Goal: Task Accomplishment & Management: Use online tool/utility

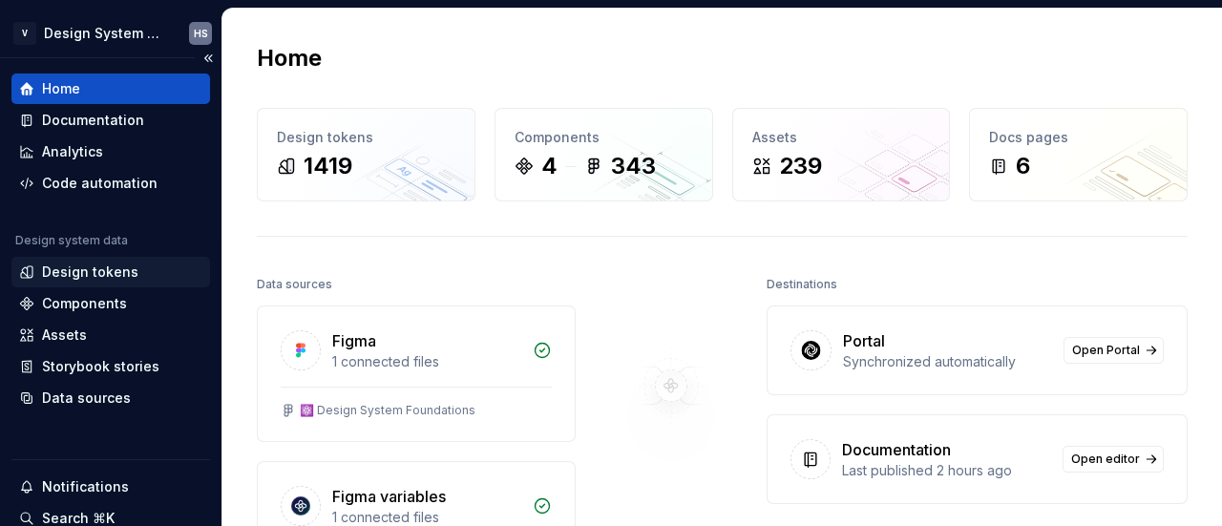
click at [123, 267] on div "Design tokens" at bounding box center [90, 272] width 96 height 19
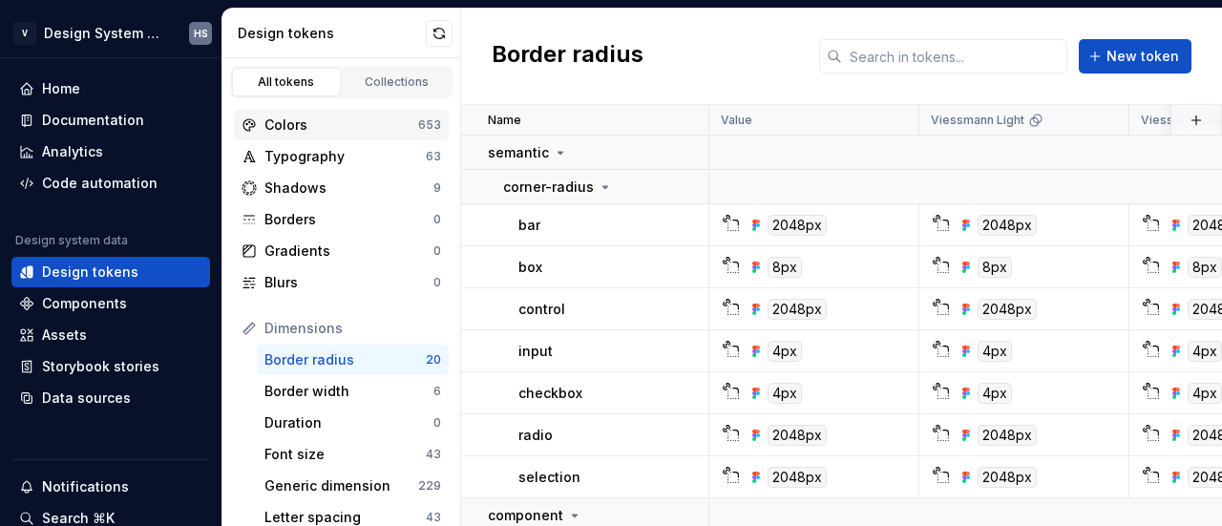
click at [357, 124] on div "Colors" at bounding box center [341, 125] width 154 height 19
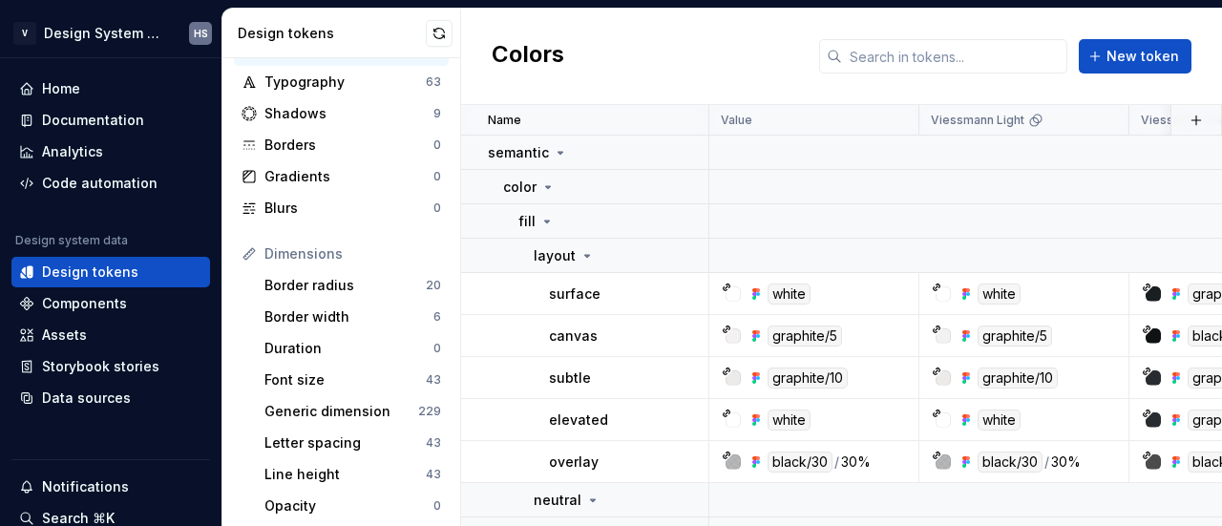
scroll to position [92, 0]
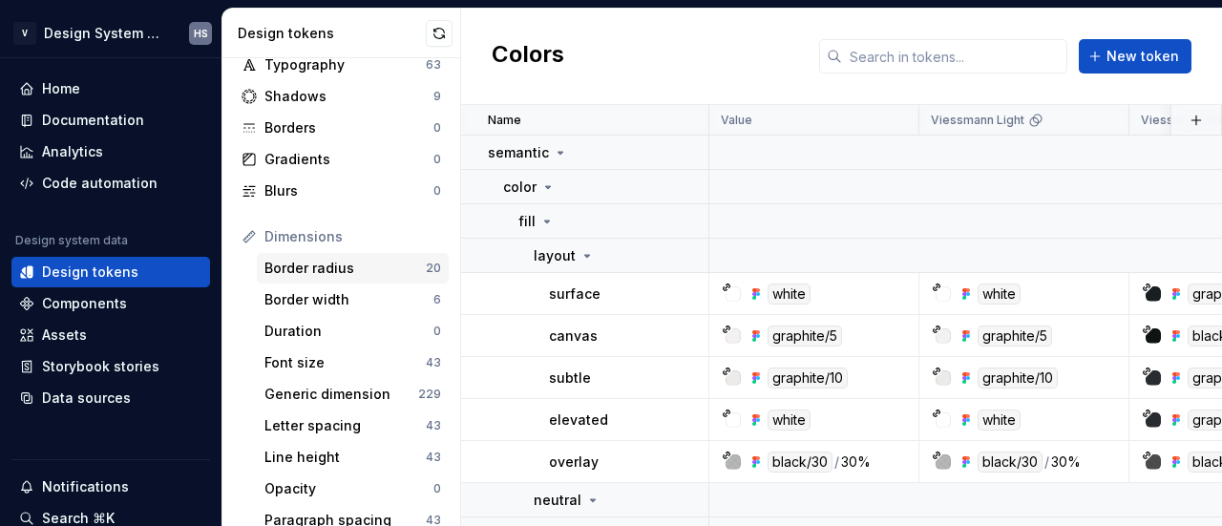
click at [349, 266] on div "Border radius" at bounding box center [344, 268] width 161 height 19
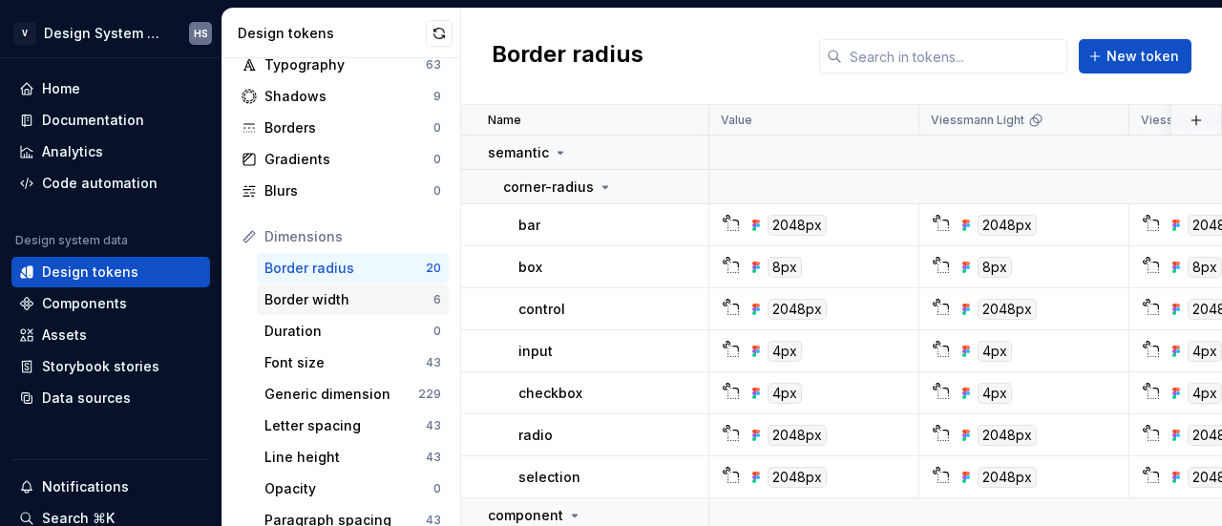
click at [353, 299] on div "Border width" at bounding box center [348, 299] width 169 height 19
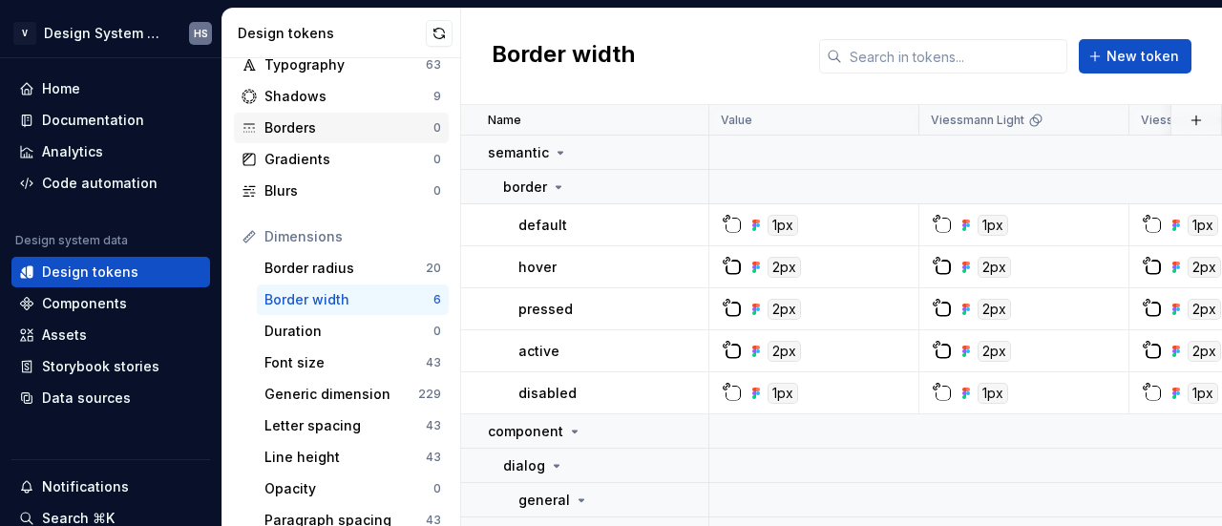
click at [373, 115] on div "Borders 0" at bounding box center [341, 128] width 215 height 31
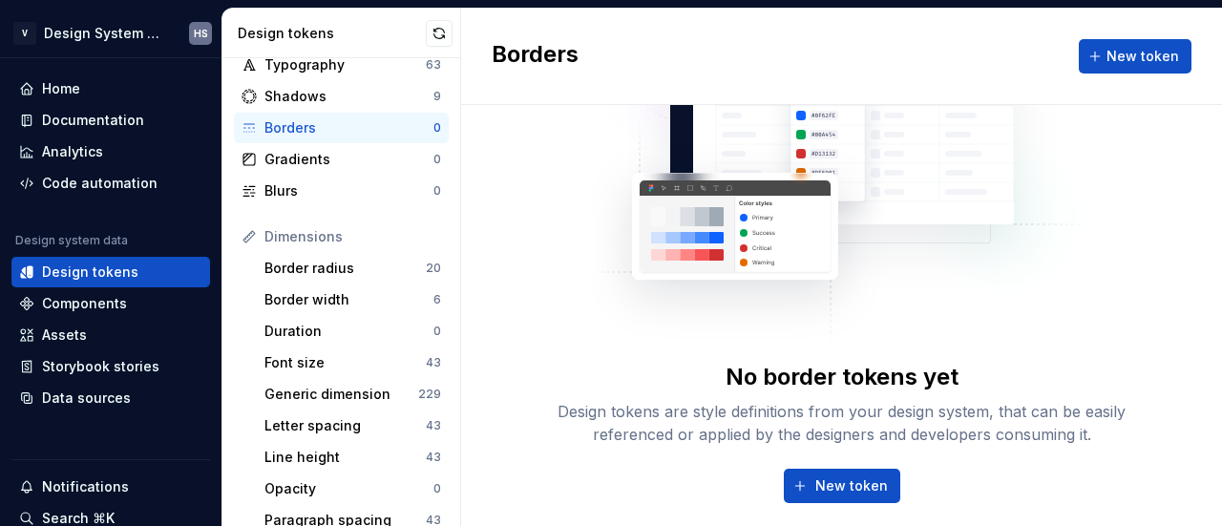
scroll to position [103, 0]
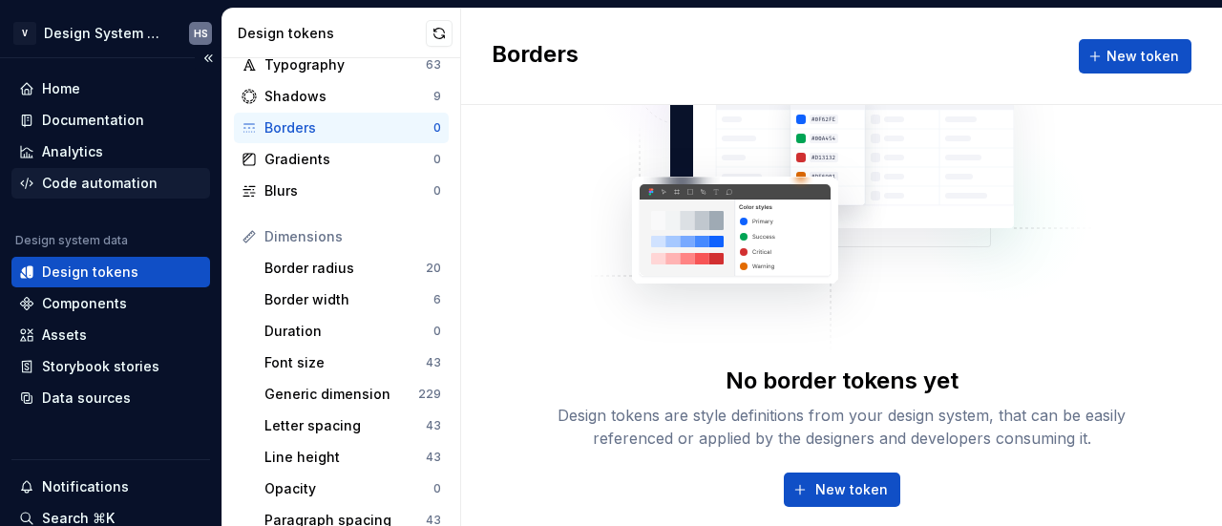
click at [139, 186] on div "Code automation" at bounding box center [100, 183] width 116 height 19
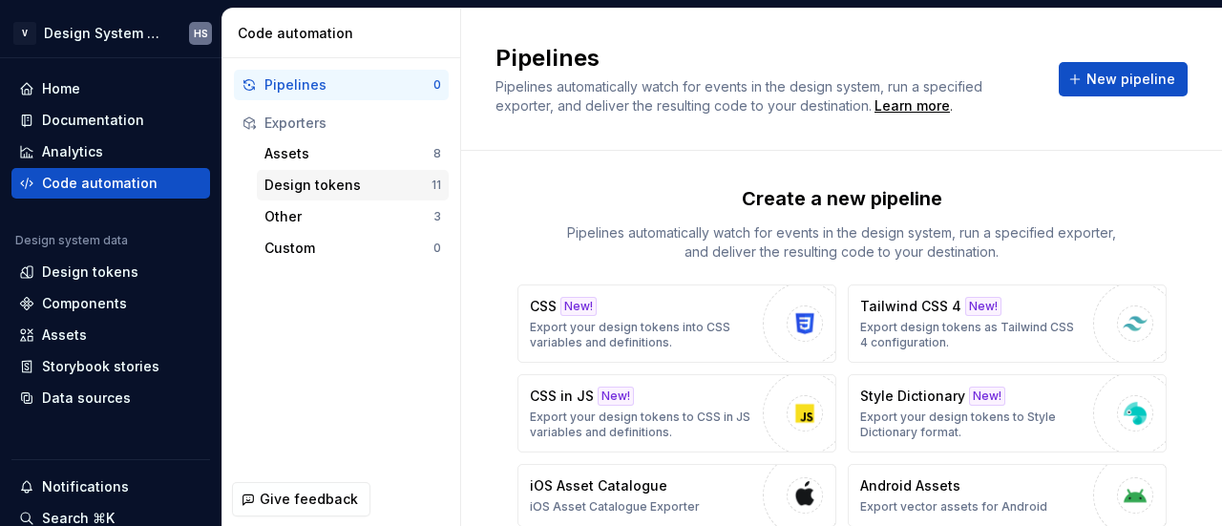
click at [385, 180] on div "Design tokens" at bounding box center [347, 185] width 167 height 19
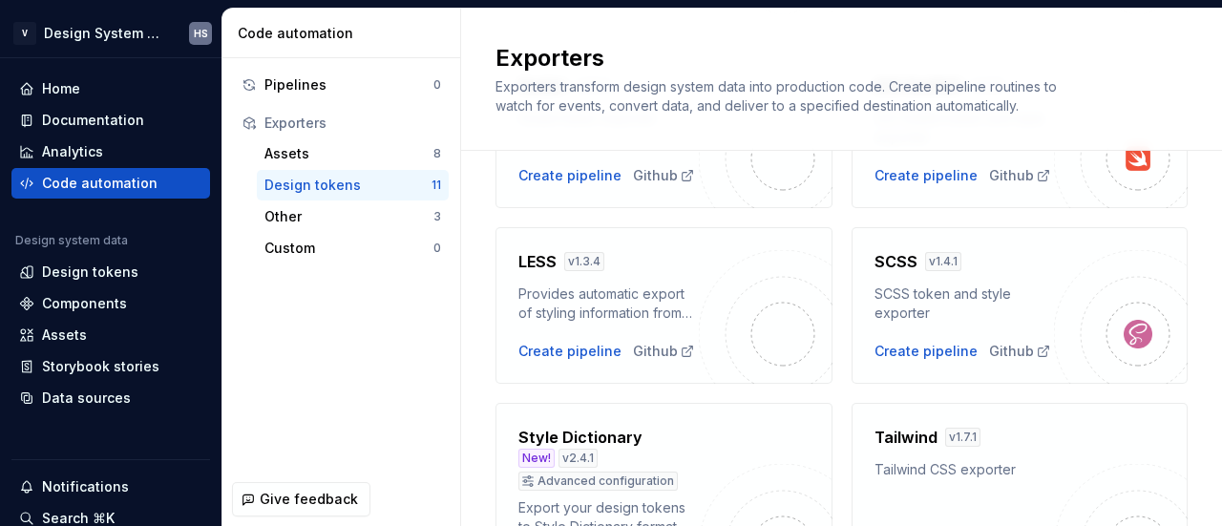
scroll to position [575, 0]
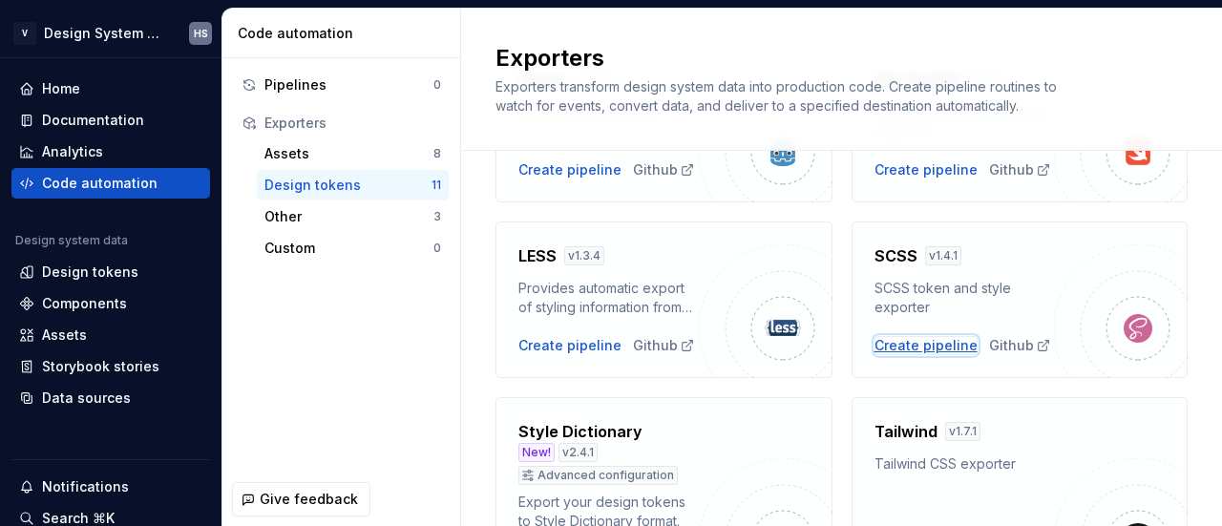
click at [922, 336] on div "Create pipeline" at bounding box center [926, 345] width 103 height 19
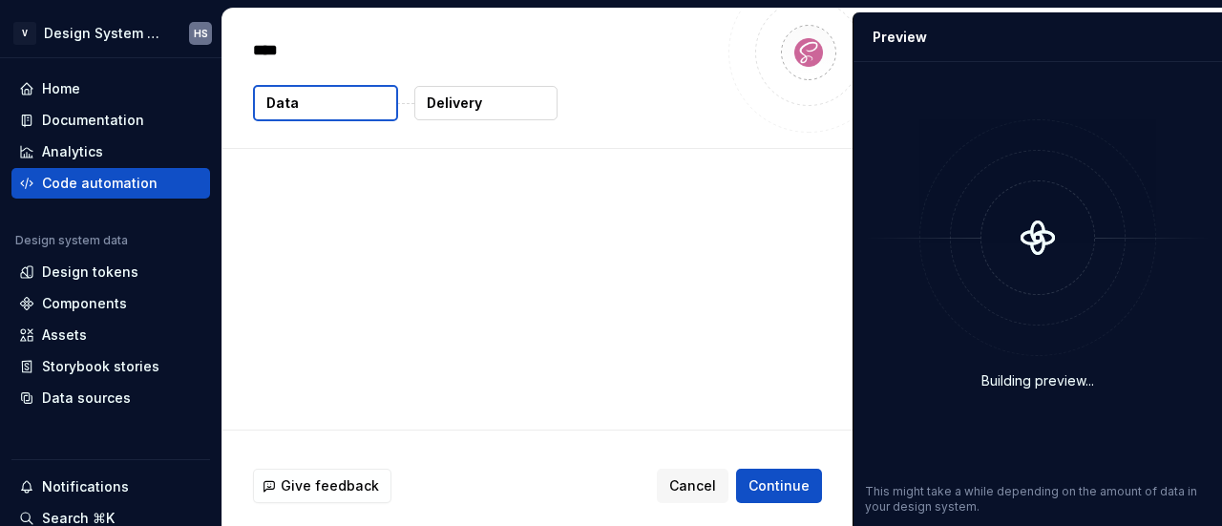
type textarea "*"
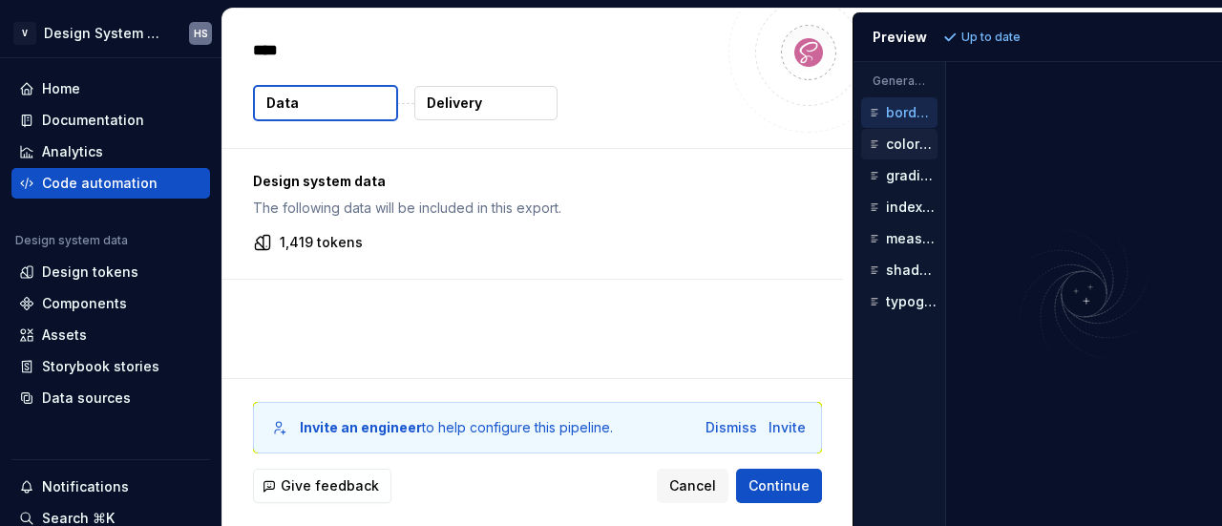
click at [912, 135] on div "colors.scss" at bounding box center [901, 144] width 73 height 19
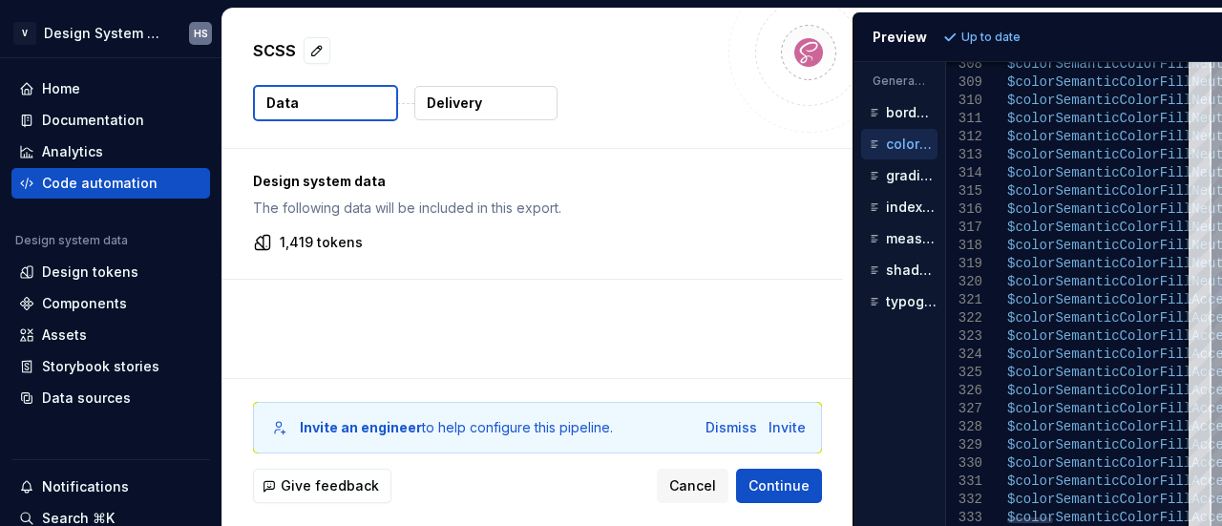
click at [1214, 287] on div at bounding box center [1217, 288] width 6 height 19
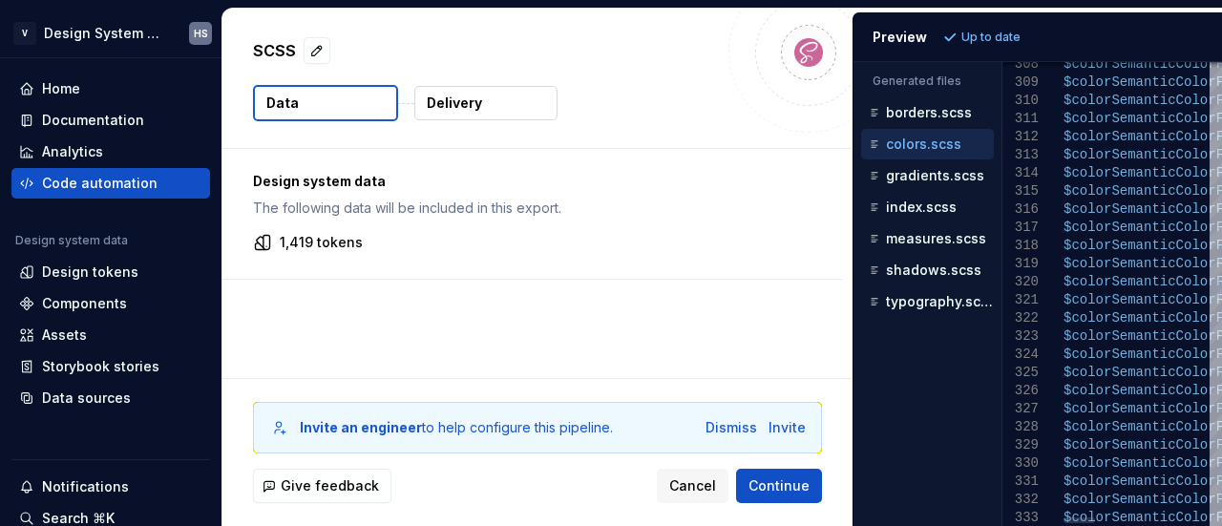
click at [1003, 329] on div "Generated files Accessibility guide for tree . Navigate the tree with the arrow…" at bounding box center [1038, 294] width 369 height 464
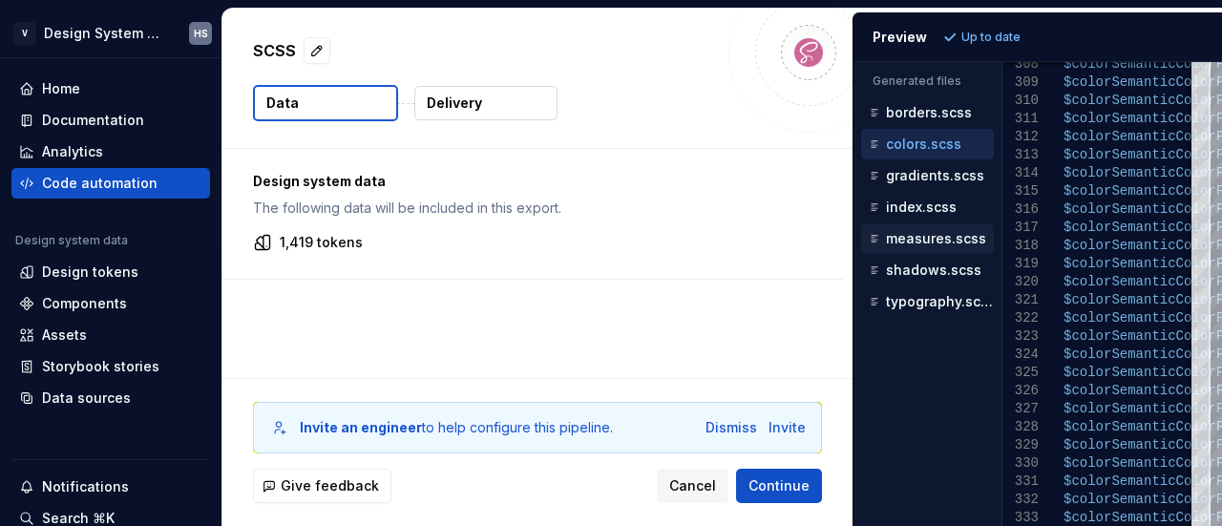
click at [938, 238] on p "measures.scss" at bounding box center [936, 238] width 100 height 15
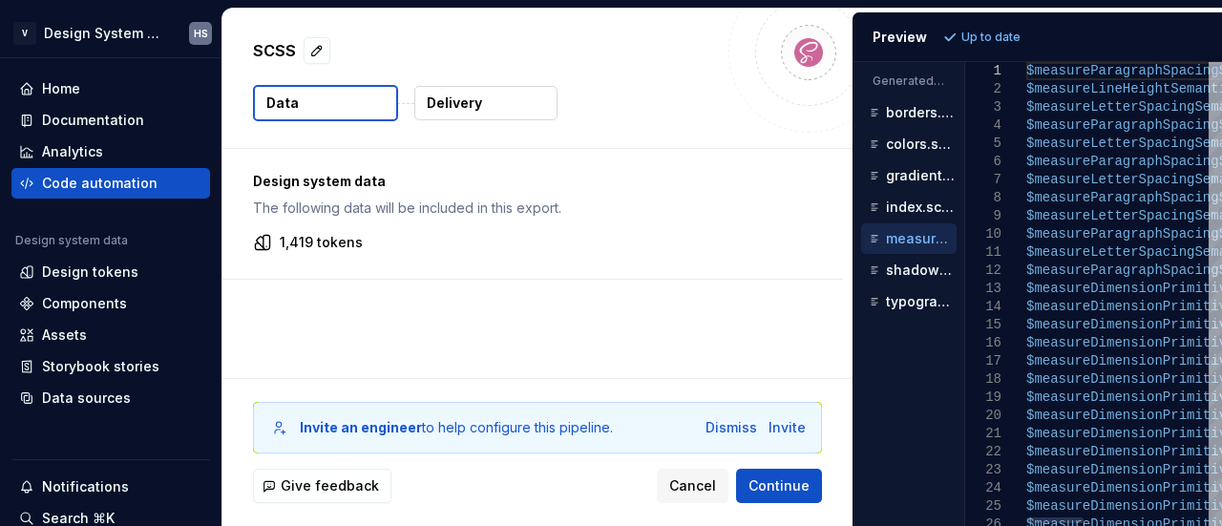
click at [965, 371] on div "Generated files Accessibility guide for tree . Navigate the tree with the arrow…" at bounding box center [1038, 294] width 369 height 464
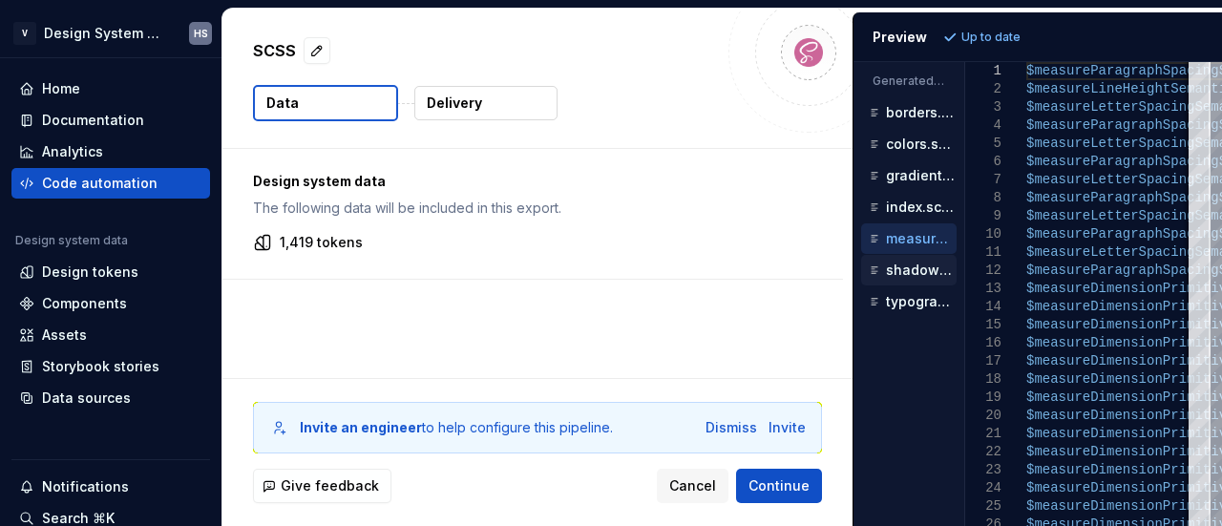
click at [923, 271] on p "shadows.scss" at bounding box center [921, 270] width 71 height 15
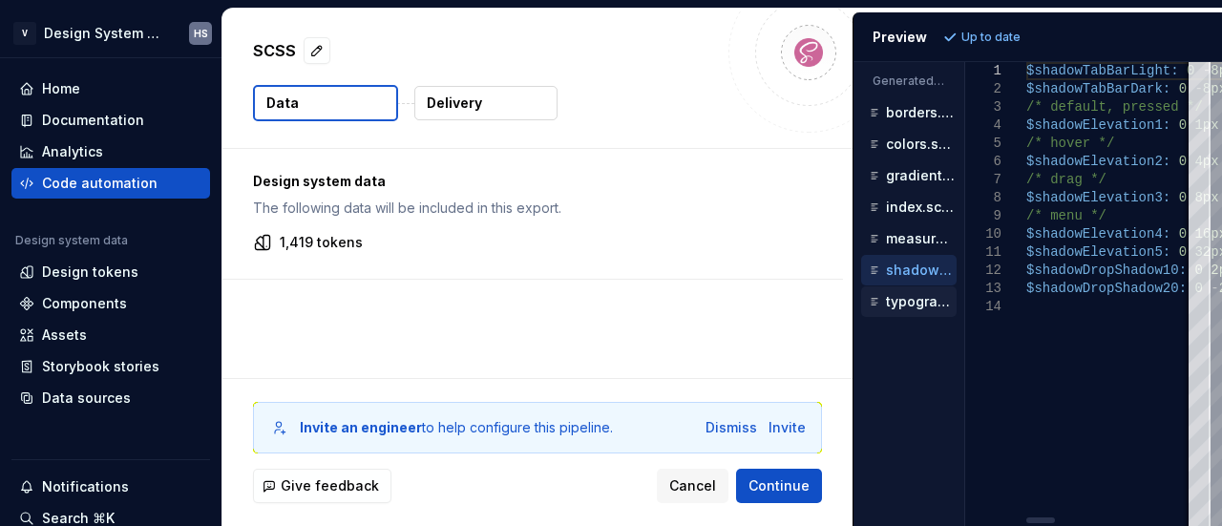
click at [916, 294] on p "typography.scss" at bounding box center [921, 301] width 71 height 15
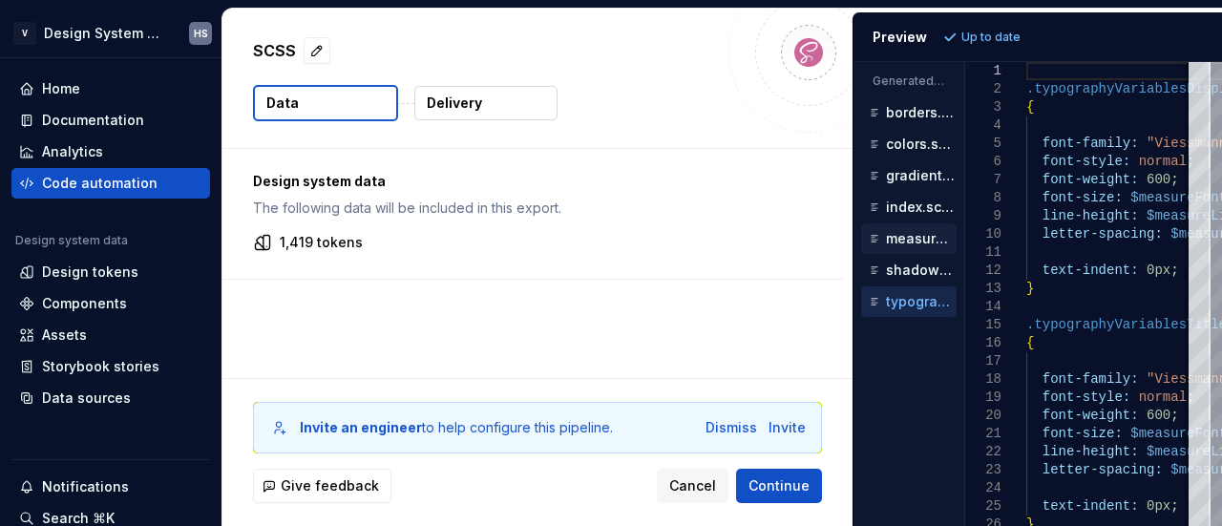
click at [922, 241] on p "measures.scss" at bounding box center [921, 238] width 71 height 15
type textarea "**********"
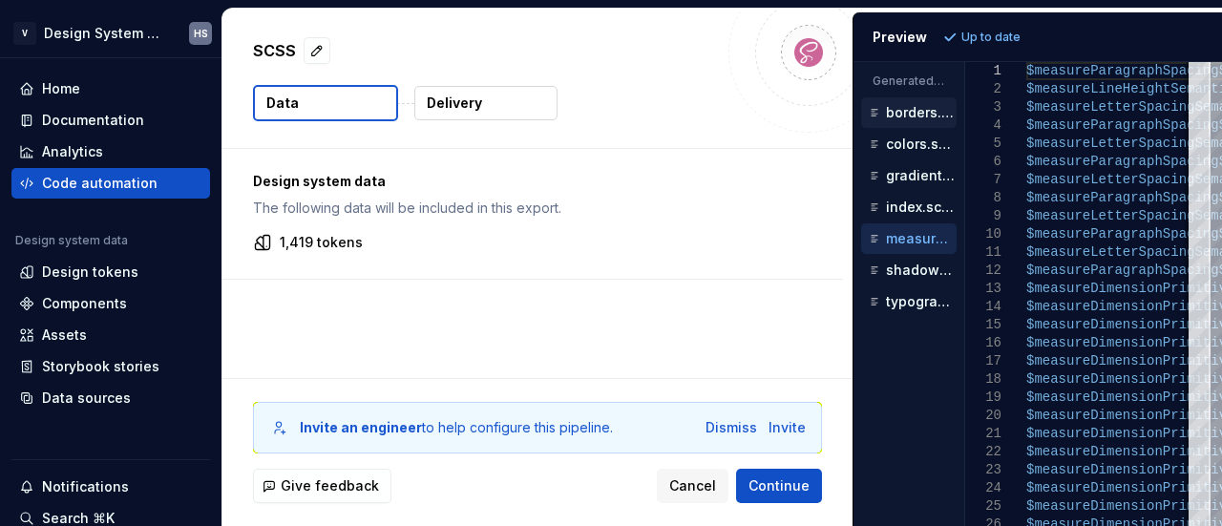
click at [923, 117] on p "borders.scss" at bounding box center [921, 112] width 71 height 15
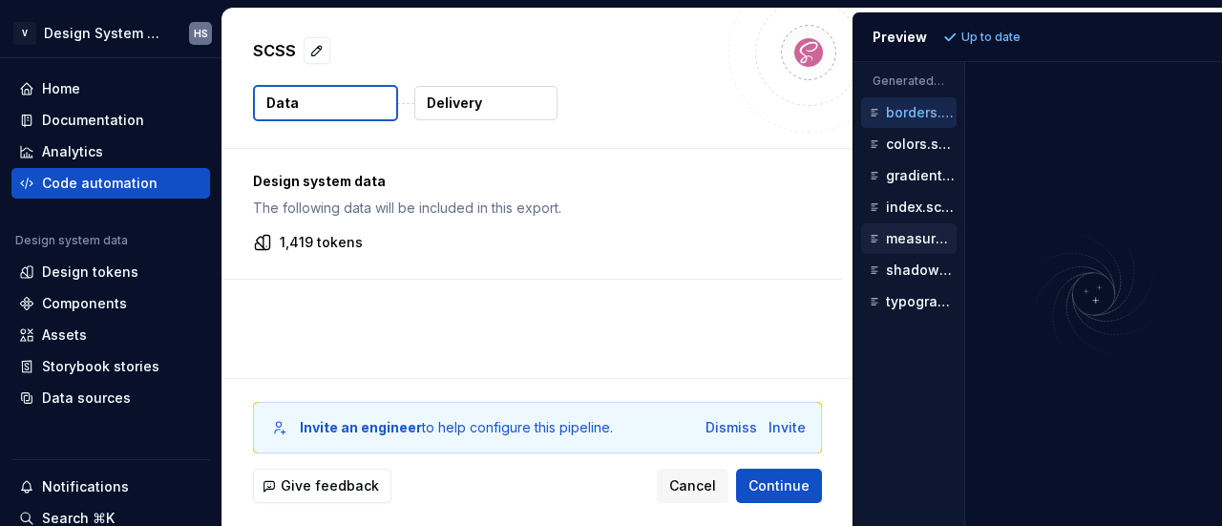
click at [907, 236] on p "measures.scss" at bounding box center [921, 238] width 71 height 15
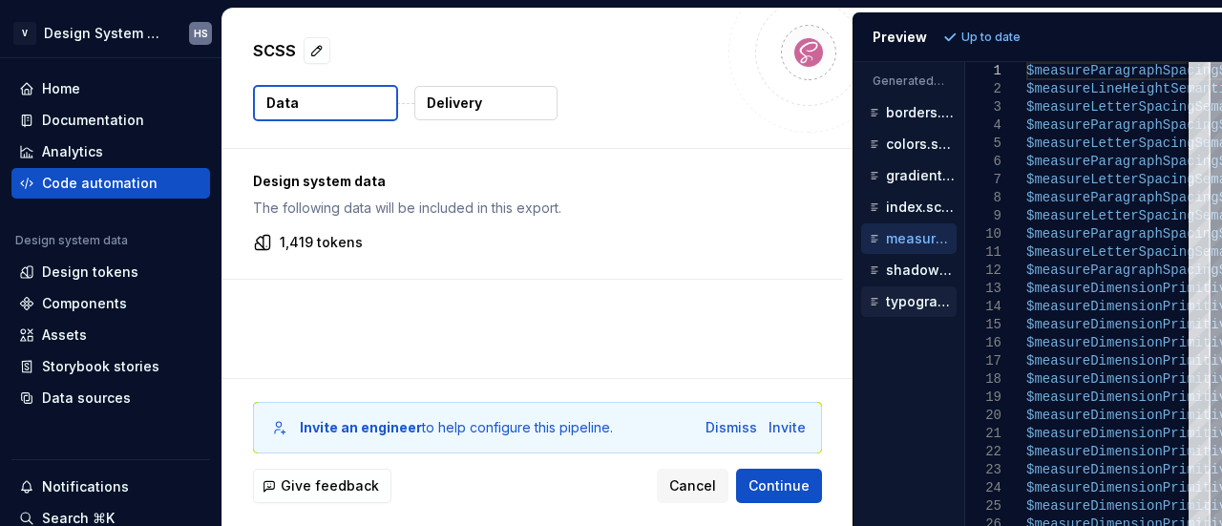
click at [910, 297] on p "typography.scss" at bounding box center [921, 301] width 71 height 15
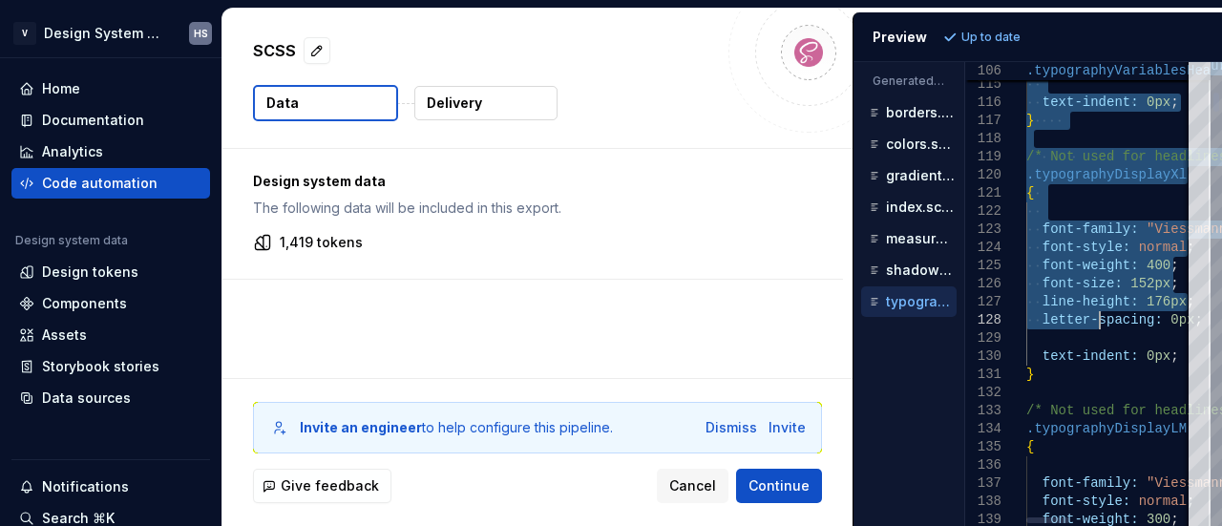
drag, startPoint x: 1096, startPoint y: 162, endPoint x: 1101, endPoint y: 311, distance: 149.0
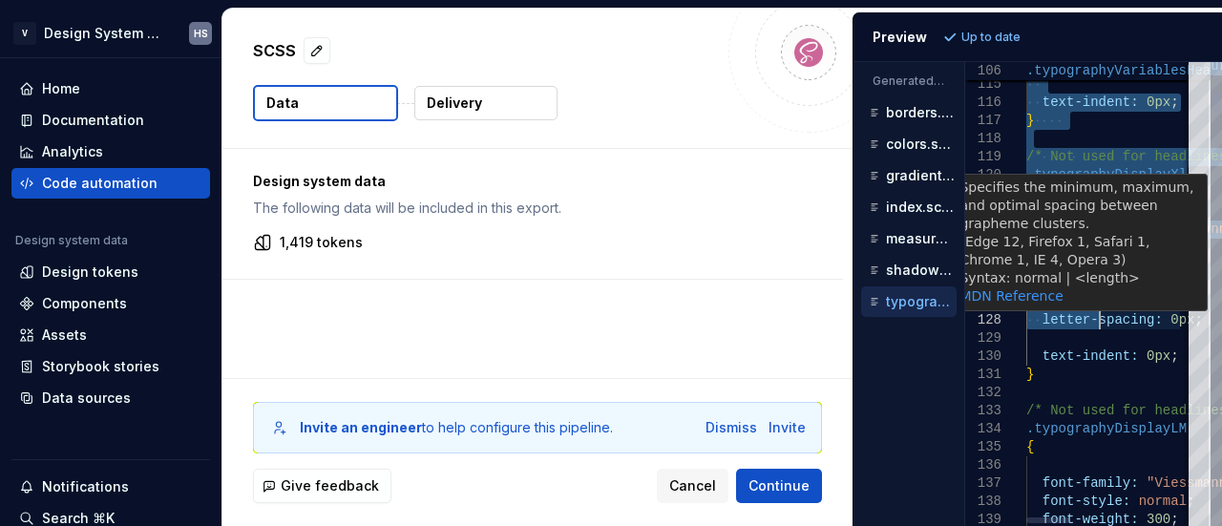
type textarea "**********"
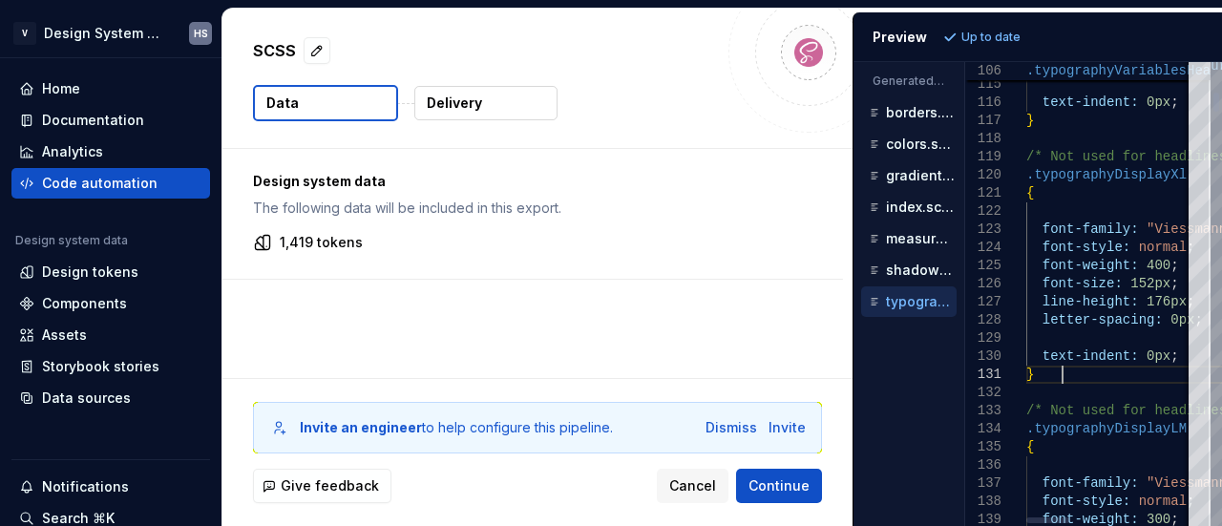
click at [766, 487] on span "Continue" at bounding box center [779, 485] width 61 height 19
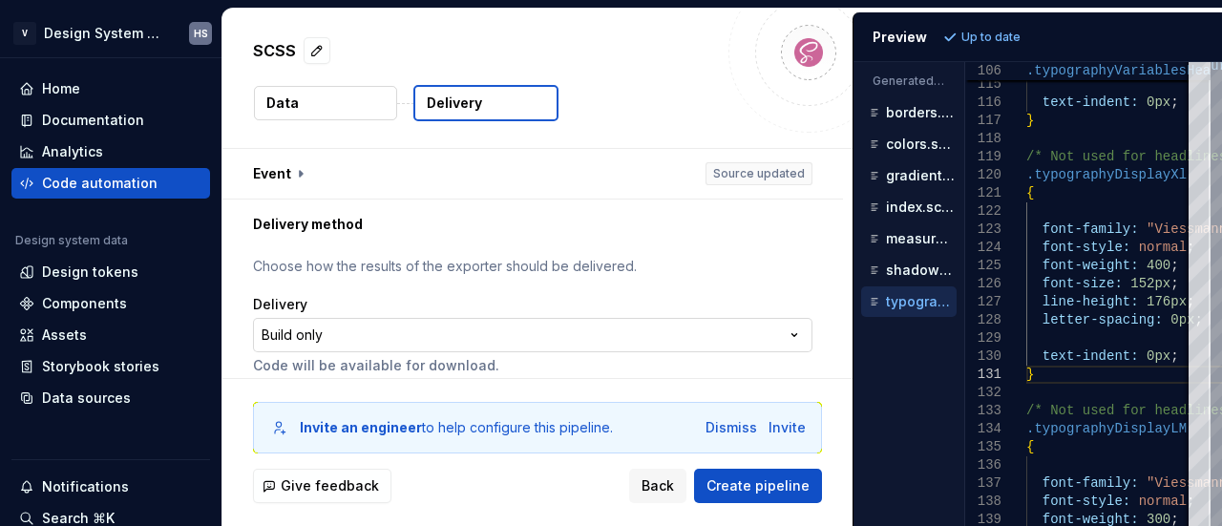
click at [703, 331] on html "**********" at bounding box center [611, 263] width 1222 height 526
click at [353, 93] on button "Data" at bounding box center [325, 103] width 143 height 34
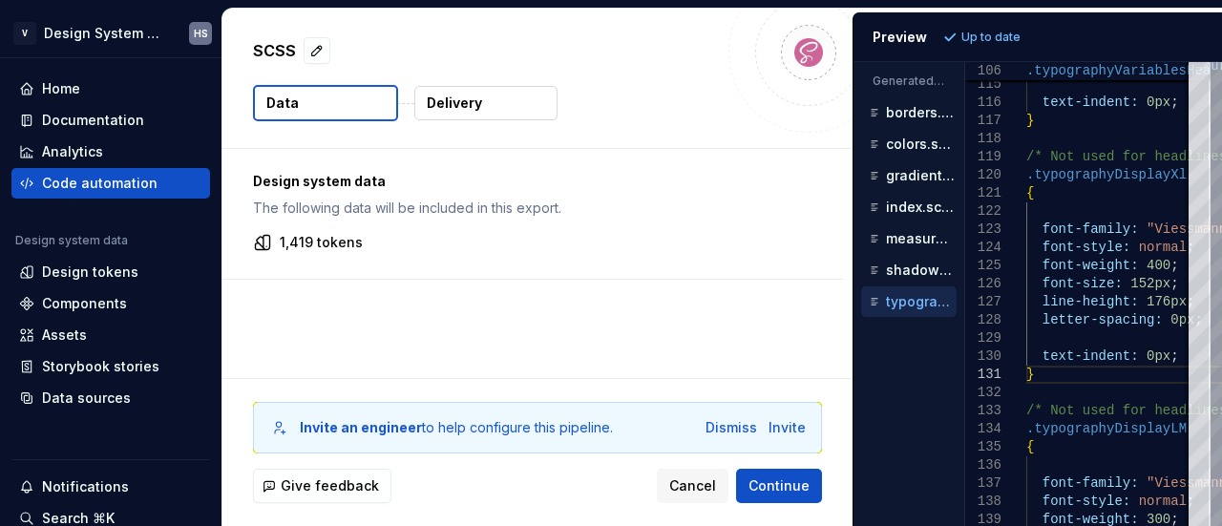
click at [416, 100] on button "Delivery" at bounding box center [485, 103] width 143 height 34
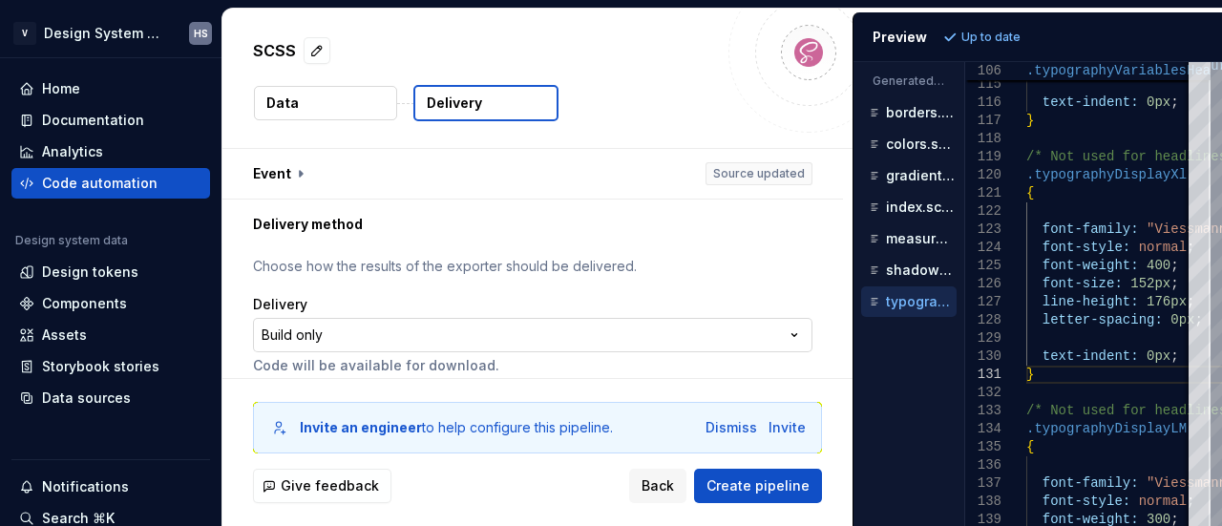
click at [487, 332] on html "**********" at bounding box center [611, 263] width 1222 height 526
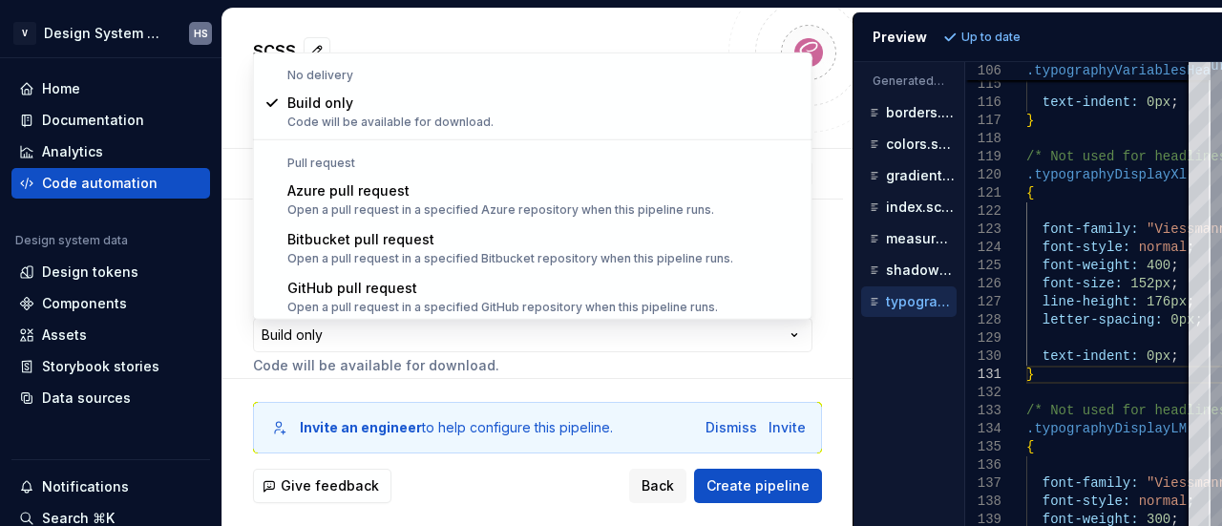
select select "*********"
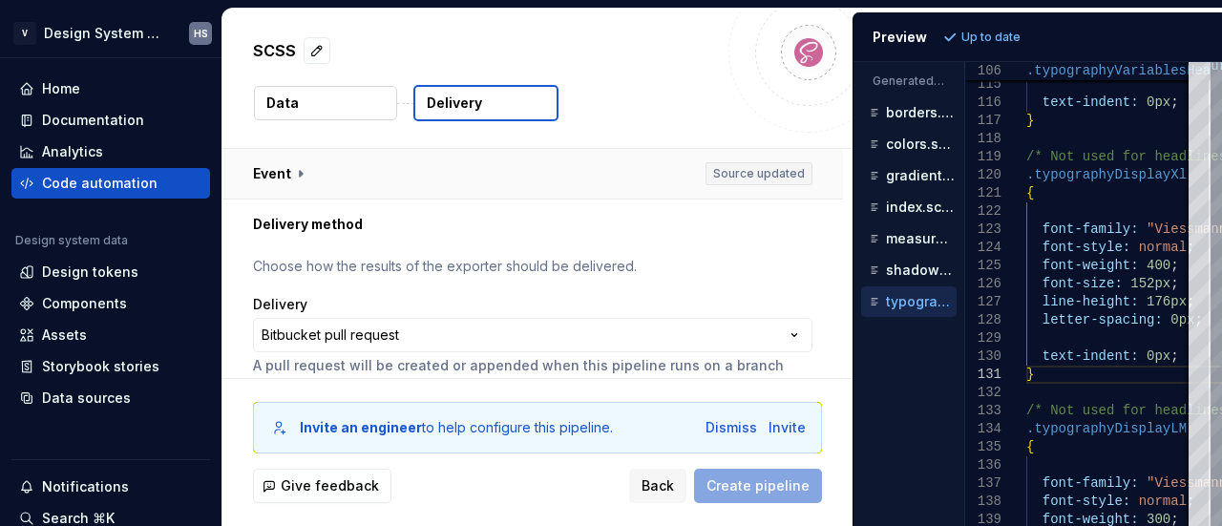
click at [308, 168] on button "button" at bounding box center [532, 174] width 621 height 50
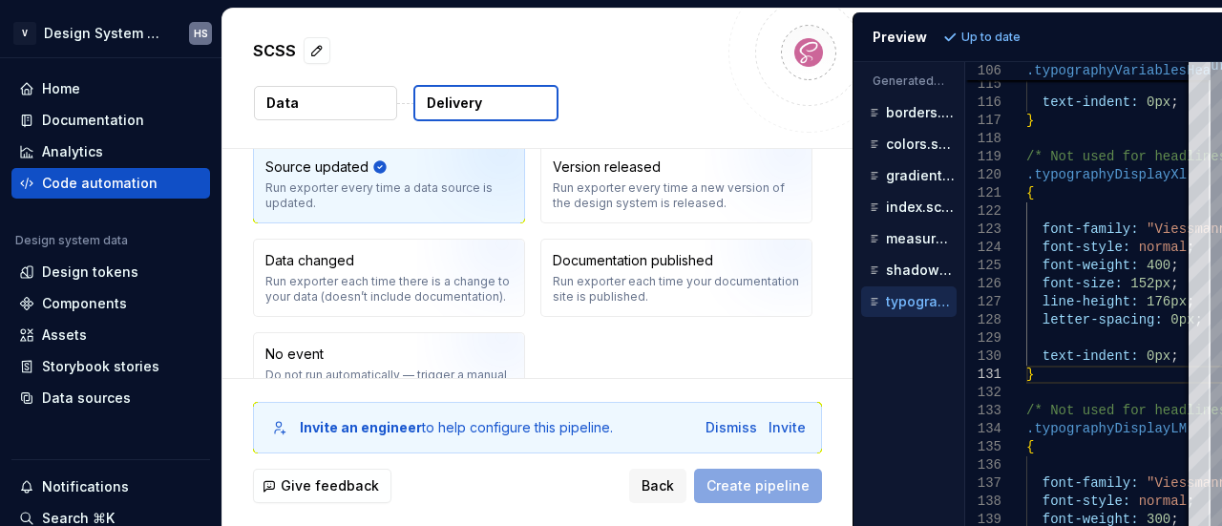
scroll to position [109, 0]
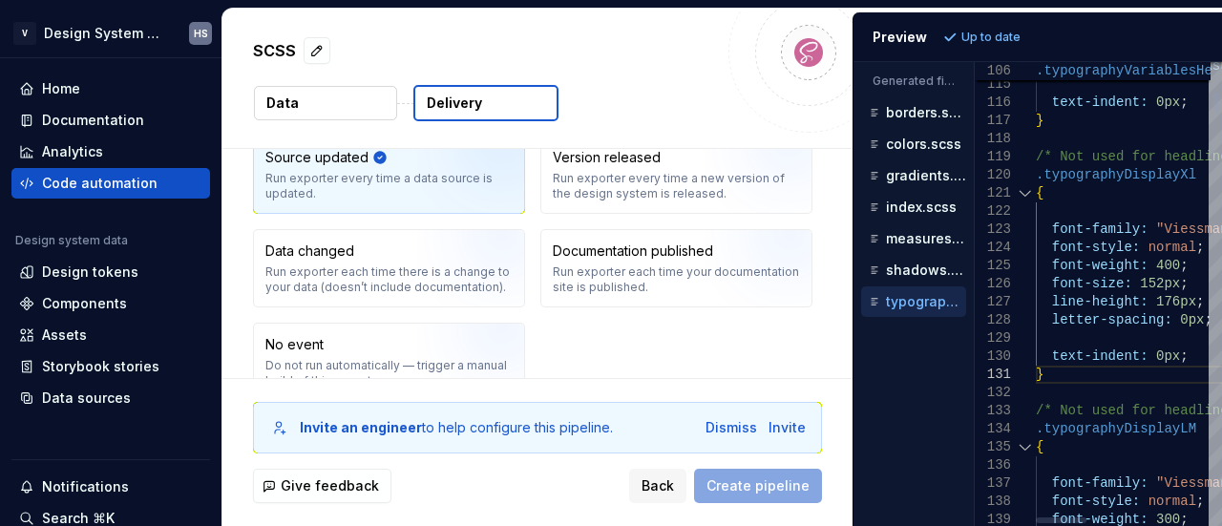
click at [978, 243] on div "Generated files Accessibility guide for tree . Navigate the tree with the arrow…" at bounding box center [1038, 294] width 369 height 464
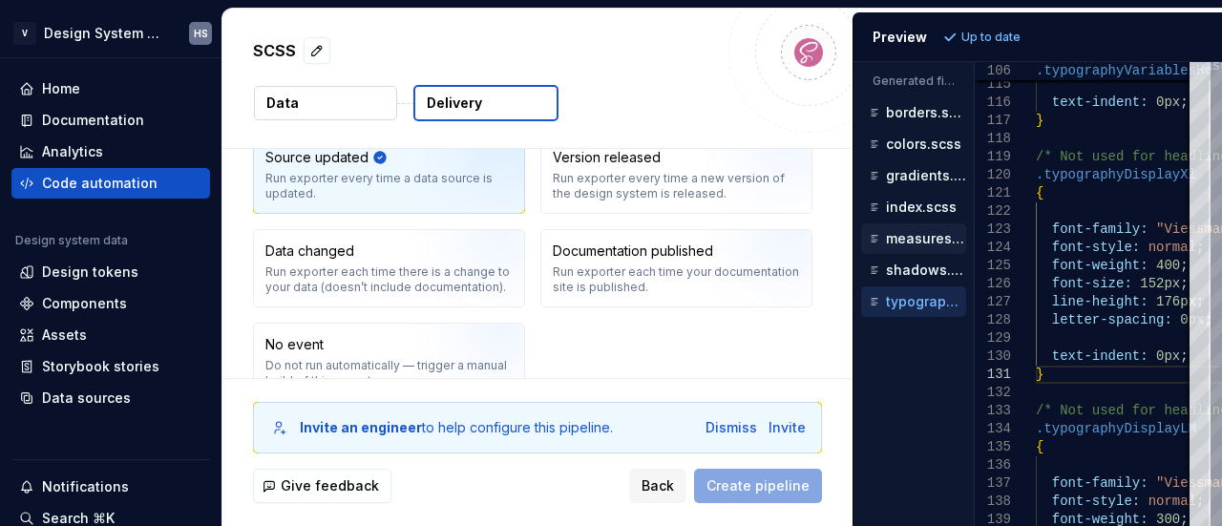
click at [903, 231] on p "measures.scss" at bounding box center [926, 238] width 80 height 15
type textarea "**********"
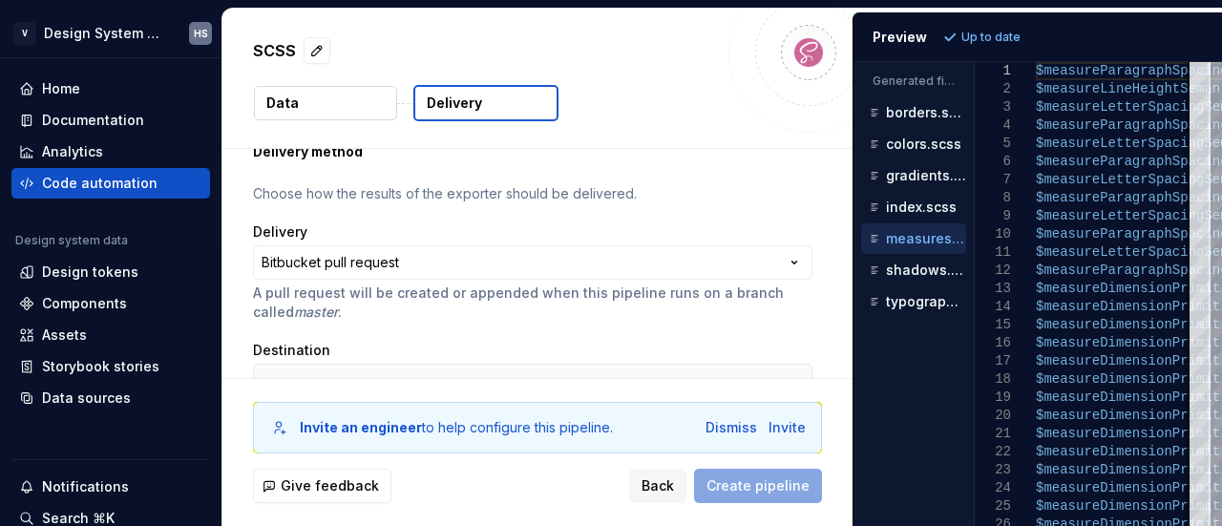
scroll to position [525, 0]
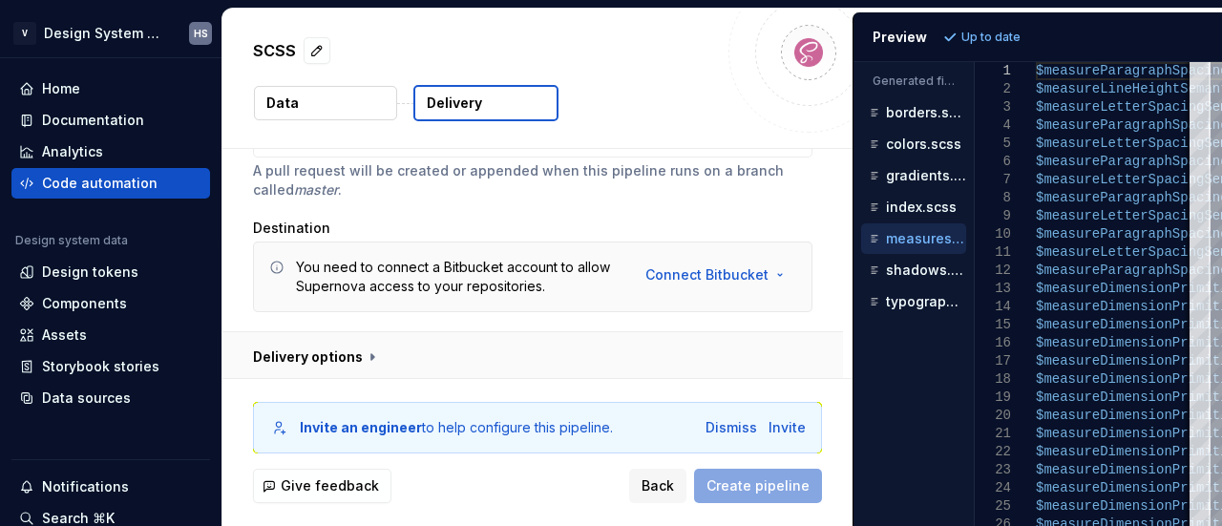
click at [647, 341] on button "button" at bounding box center [532, 357] width 621 height 50
type textarea "*"
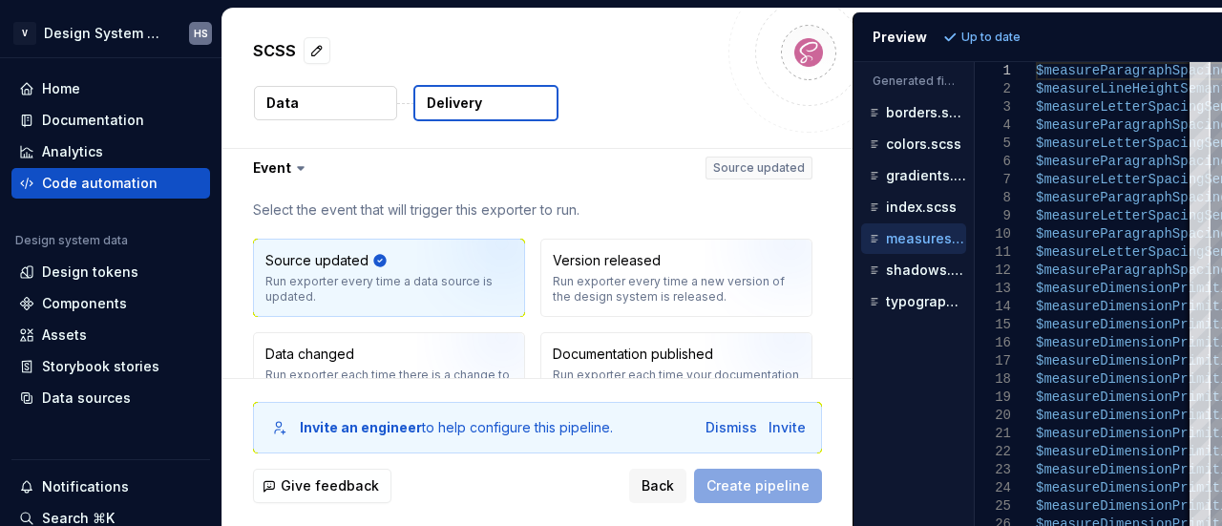
scroll to position [0, 0]
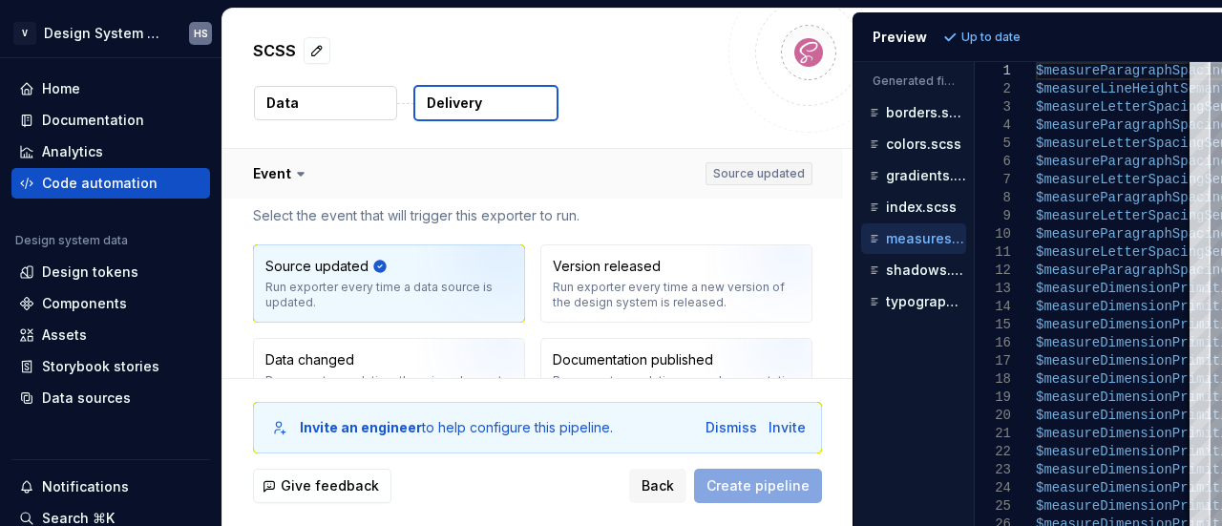
click at [782, 166] on button "button" at bounding box center [532, 174] width 621 height 50
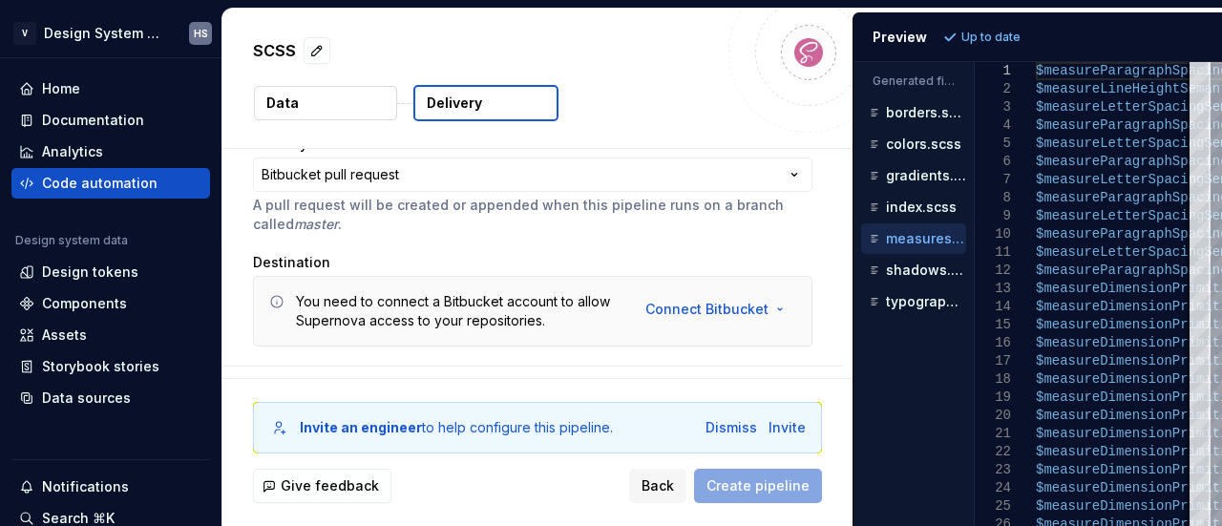
scroll to position [158, 0]
click at [749, 183] on html "**********" at bounding box center [611, 263] width 1222 height 526
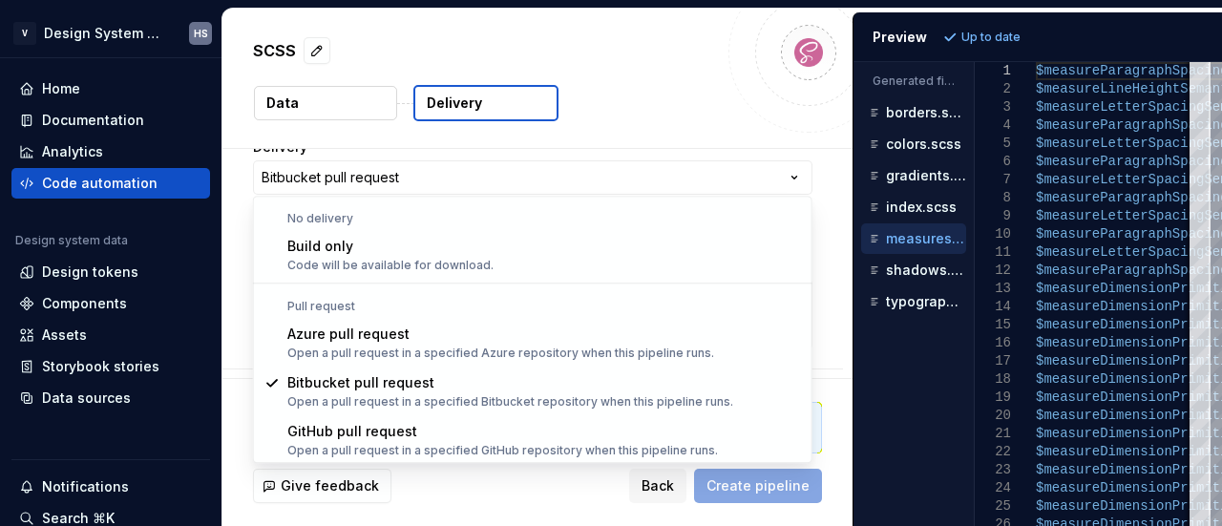
select select "*****"
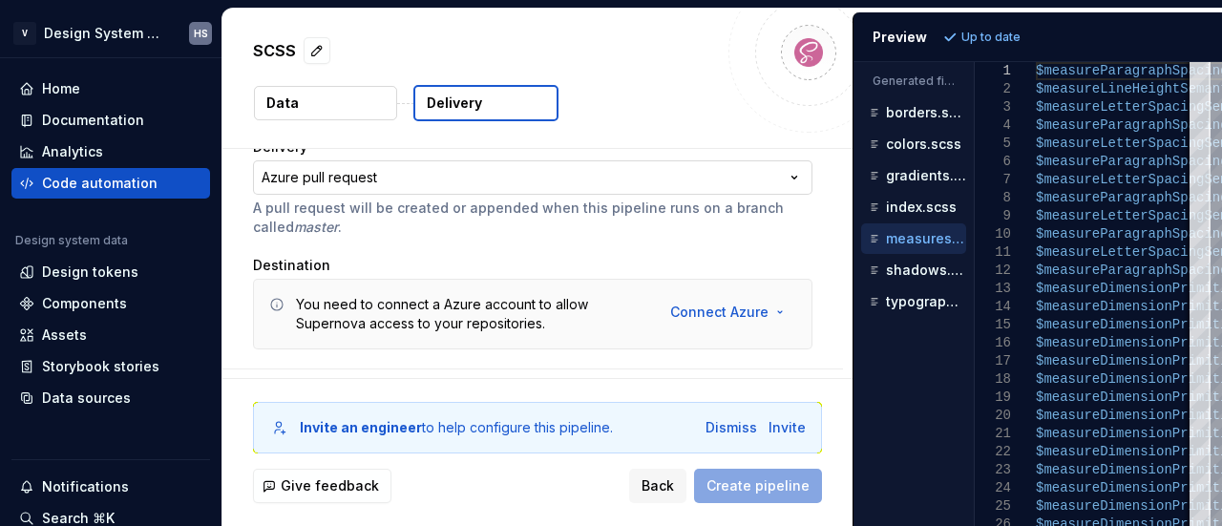
click at [391, 178] on html "**********" at bounding box center [611, 263] width 1222 height 526
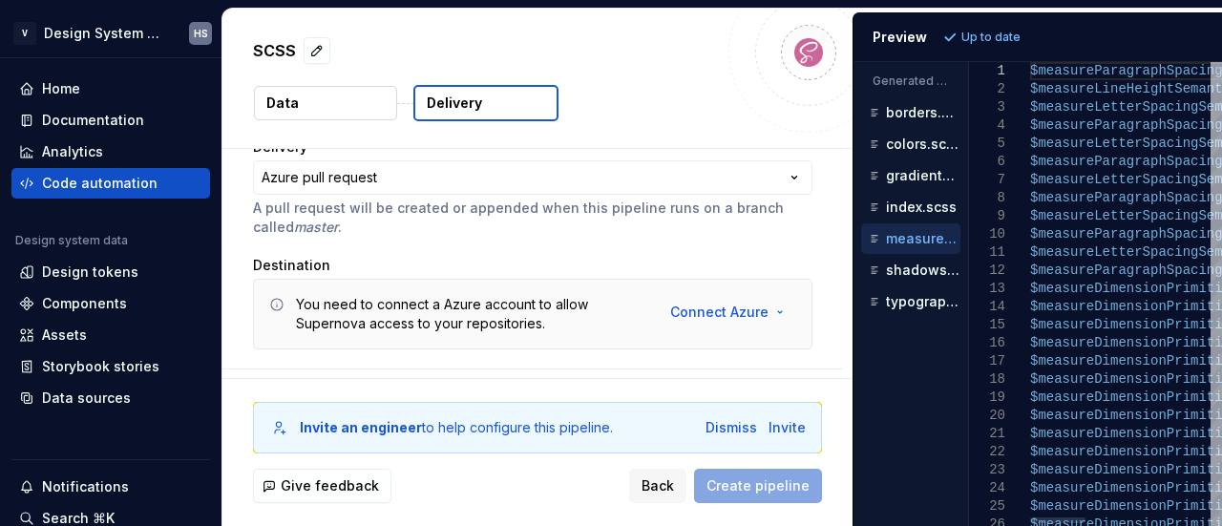
click at [980, 402] on div "Generated files Accessibility guide for tree . Navigate the tree with the arrow…" at bounding box center [1038, 294] width 369 height 464
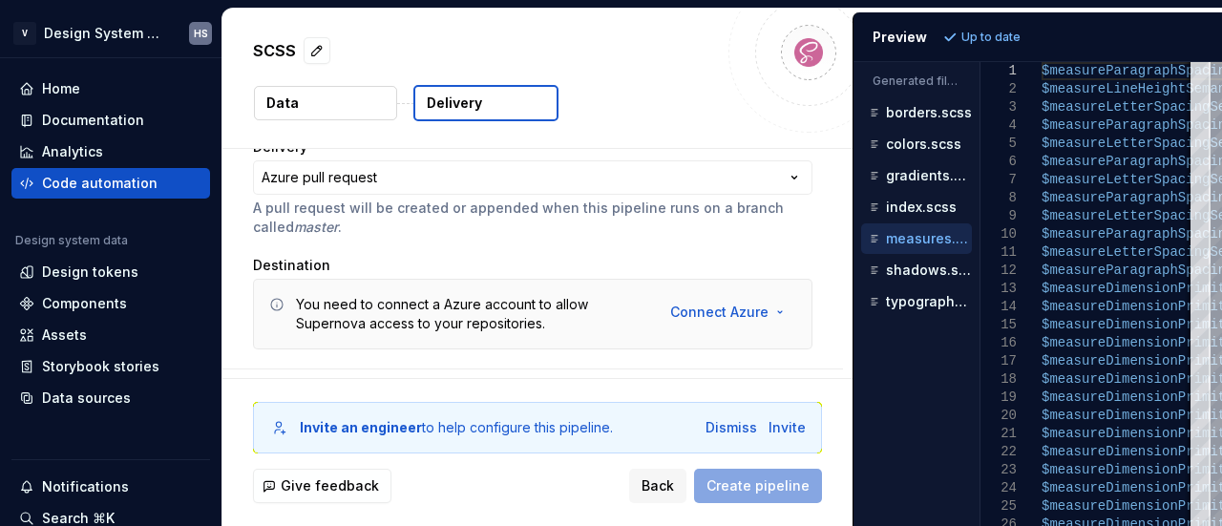
drag, startPoint x: 852, startPoint y: 384, endPoint x: 832, endPoint y: 386, distance: 20.1
click at [832, 386] on div "Invite an engineer to help configure this pipeline. Dismiss Invite Give feedbac…" at bounding box center [537, 452] width 630 height 147
type textarea "*"
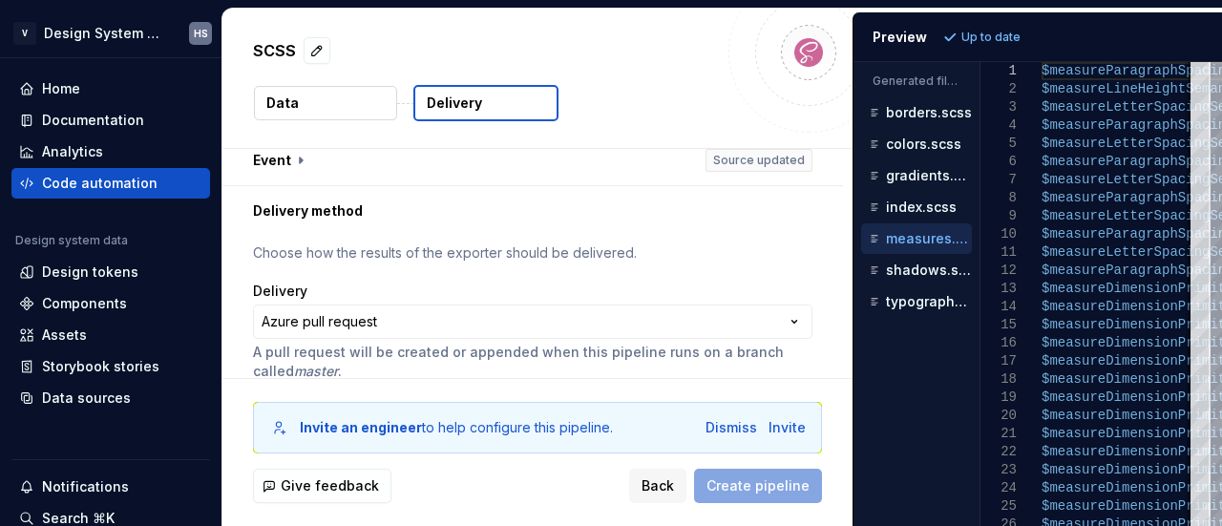
scroll to position [11, 0]
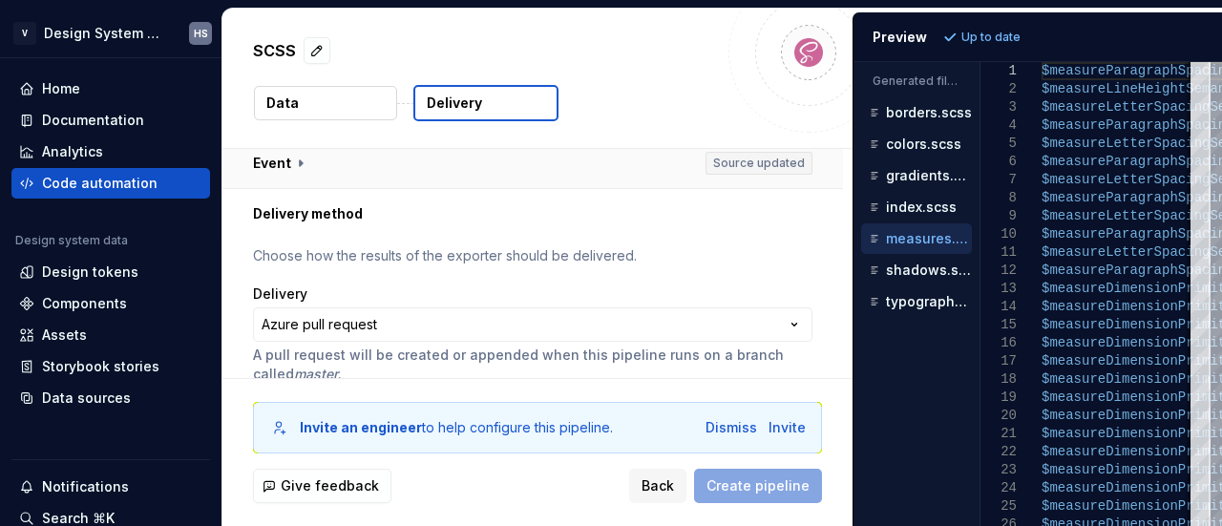
click at [524, 169] on button "button" at bounding box center [532, 163] width 621 height 50
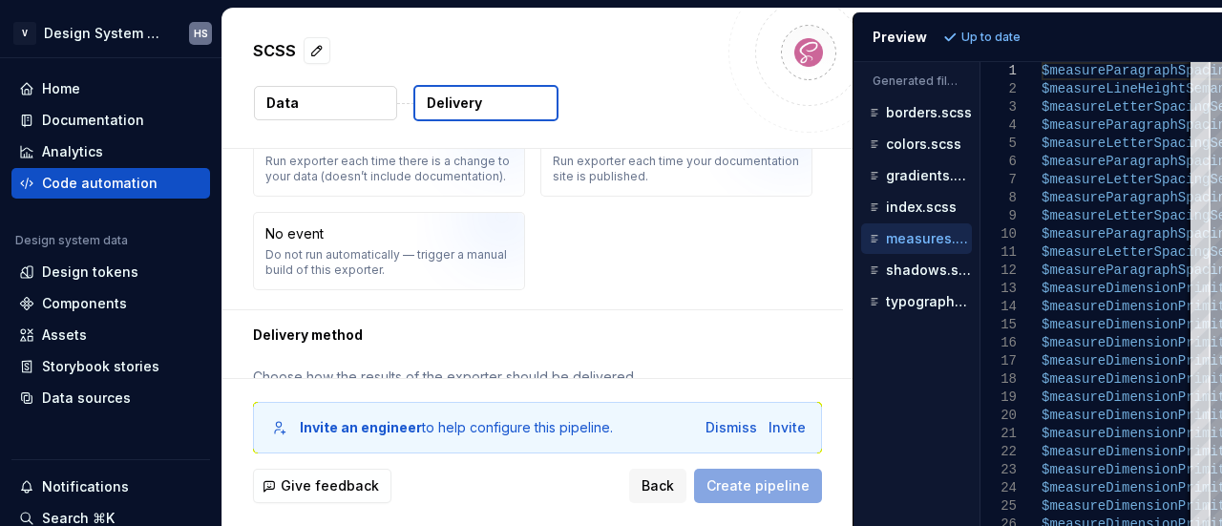
scroll to position [216, 0]
